Goal: Transaction & Acquisition: Obtain resource

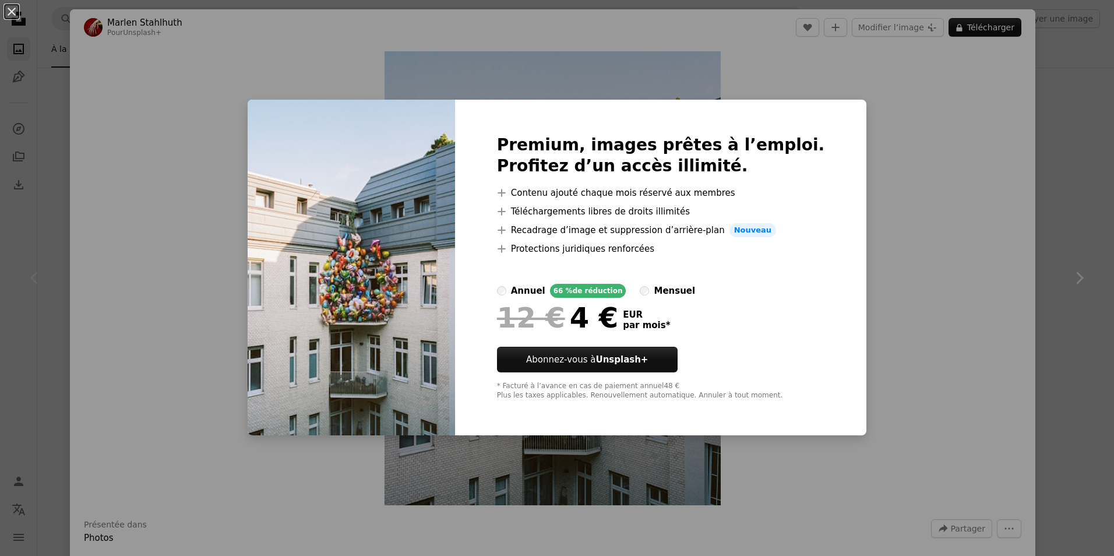
click at [1004, 184] on div "An X shape Premium, images prêtes à l’emploi. Profitez d’un accès illimité. A p…" at bounding box center [557, 278] width 1114 height 556
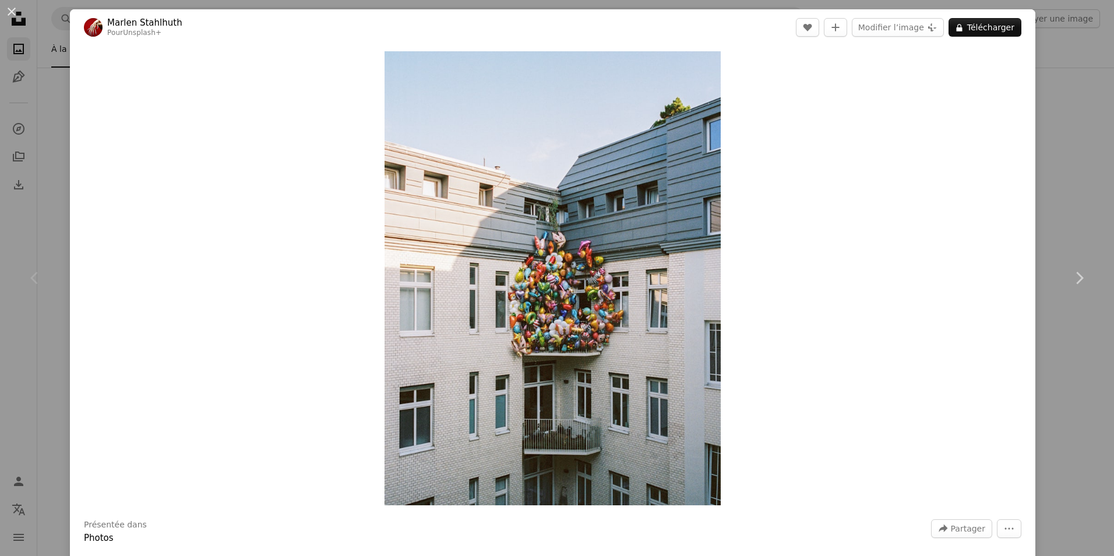
drag, startPoint x: 1111, startPoint y: 229, endPoint x: 1080, endPoint y: 217, distance: 33.0
click at [8, 9] on button "An X shape" at bounding box center [12, 12] width 14 height 14
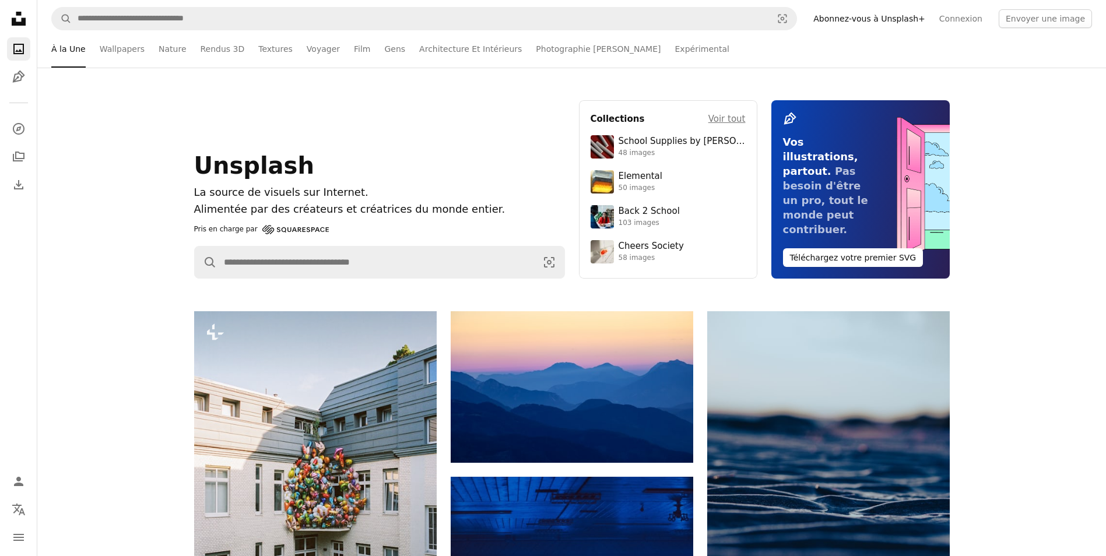
click at [19, 21] on icon "Unsplash logo Accueil Unsplash" at bounding box center [18, 18] width 23 height 23
click at [969, 21] on link "Connexion" at bounding box center [960, 18] width 57 height 19
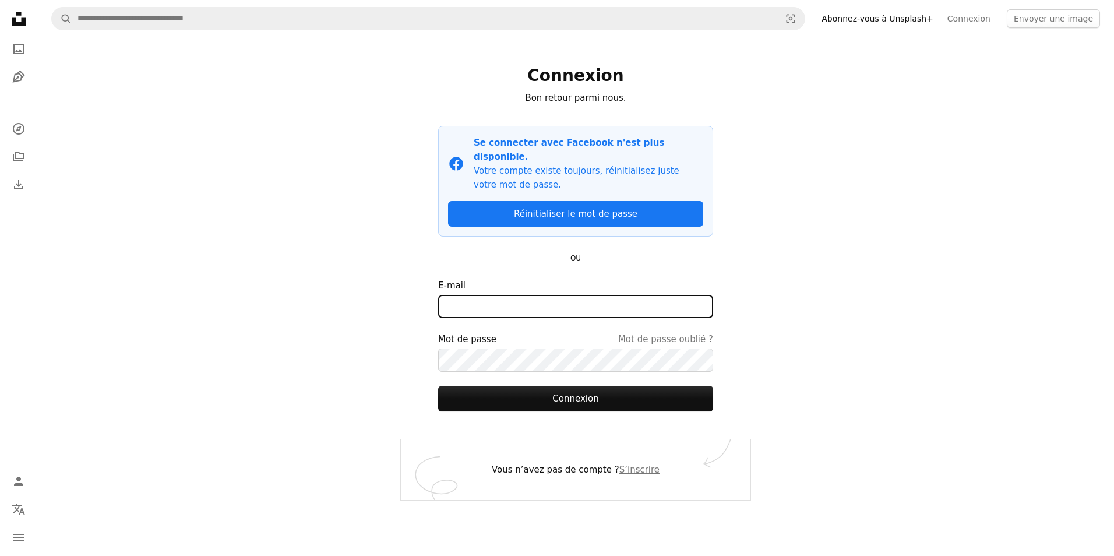
click at [593, 296] on input "E-mail" at bounding box center [575, 306] width 275 height 23
type input "**********"
